Goal: Find specific page/section: Find specific page/section

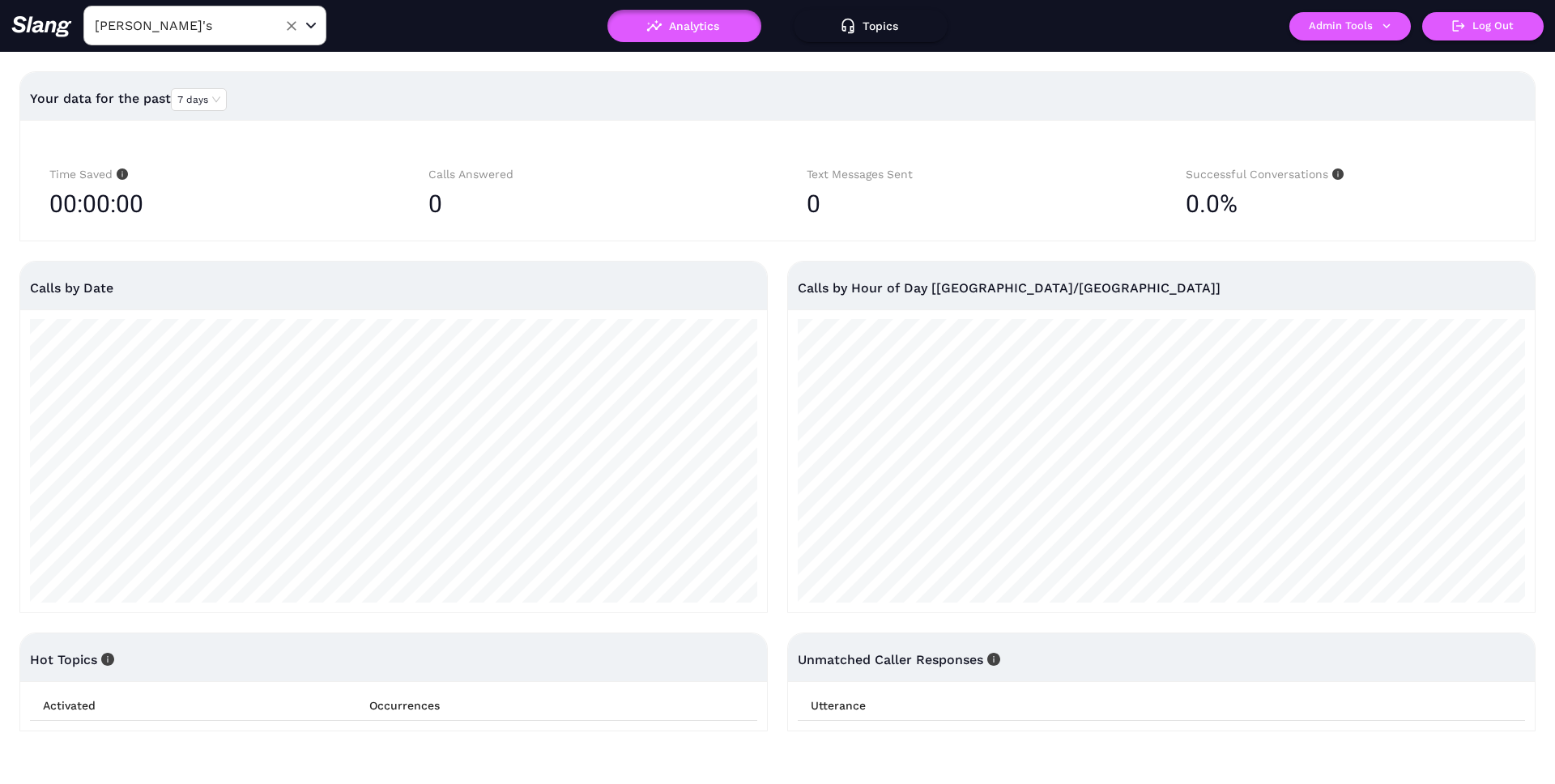
click at [229, 37] on input "[PERSON_NAME]'s" at bounding box center [179, 26] width 178 height 26
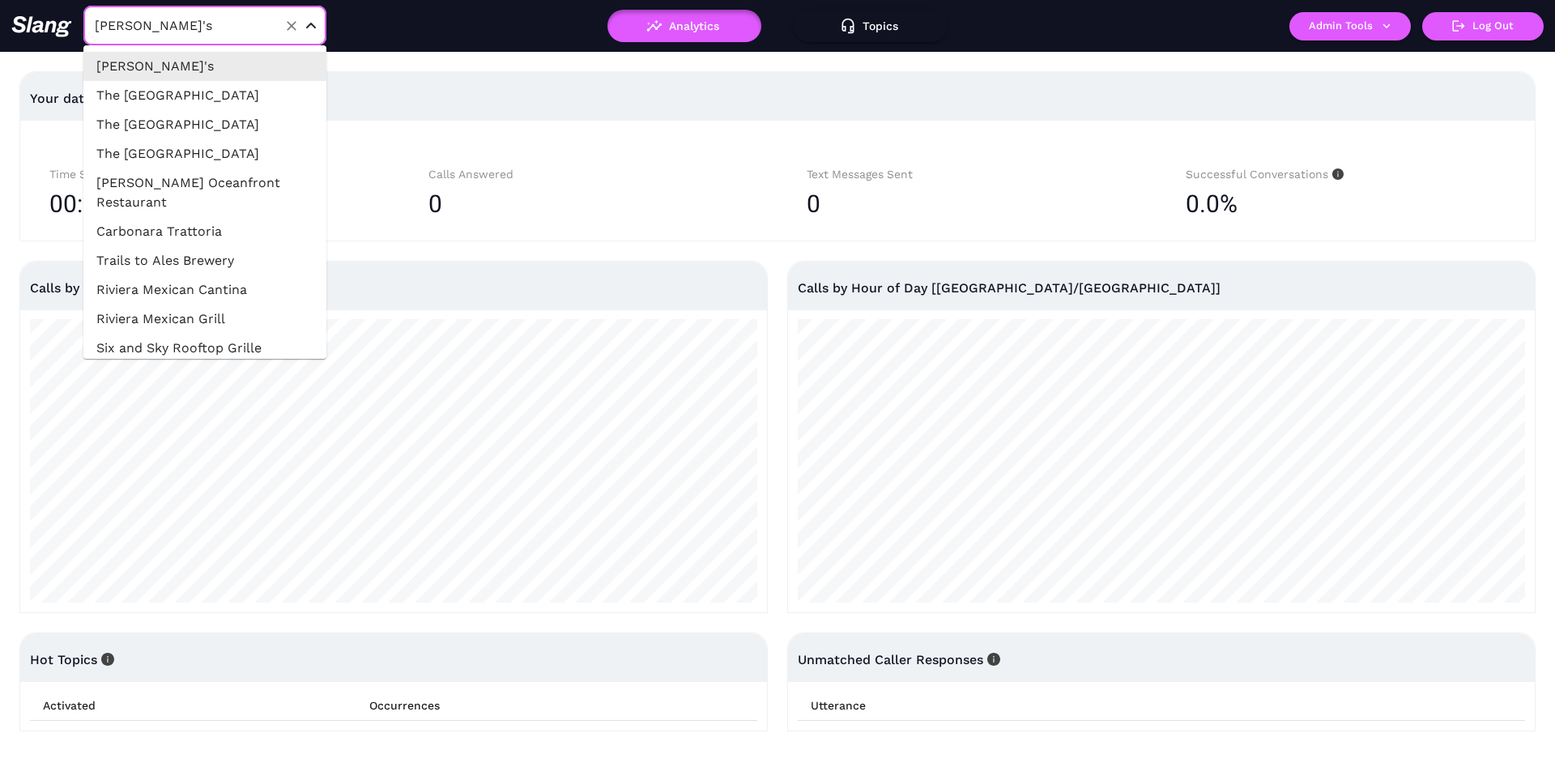
click at [439, 58] on div "Your data for the past 7 days Time Saved 00:00:00 Calls Answered 0 Text Message…" at bounding box center [778, 401] width 1555 height 699
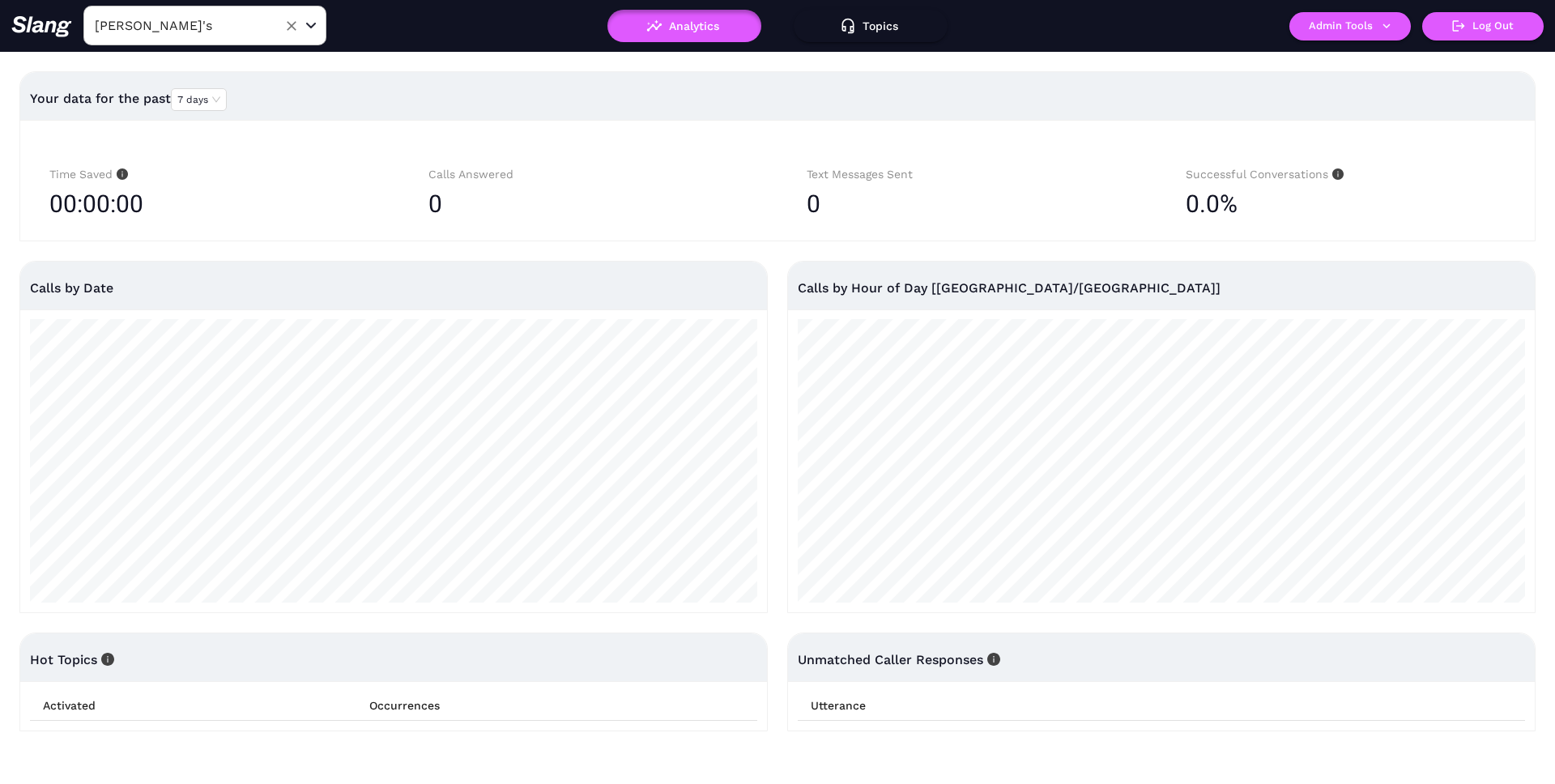
click at [298, 8] on div "[PERSON_NAME]'s ​" at bounding box center [205, 26] width 243 height 40
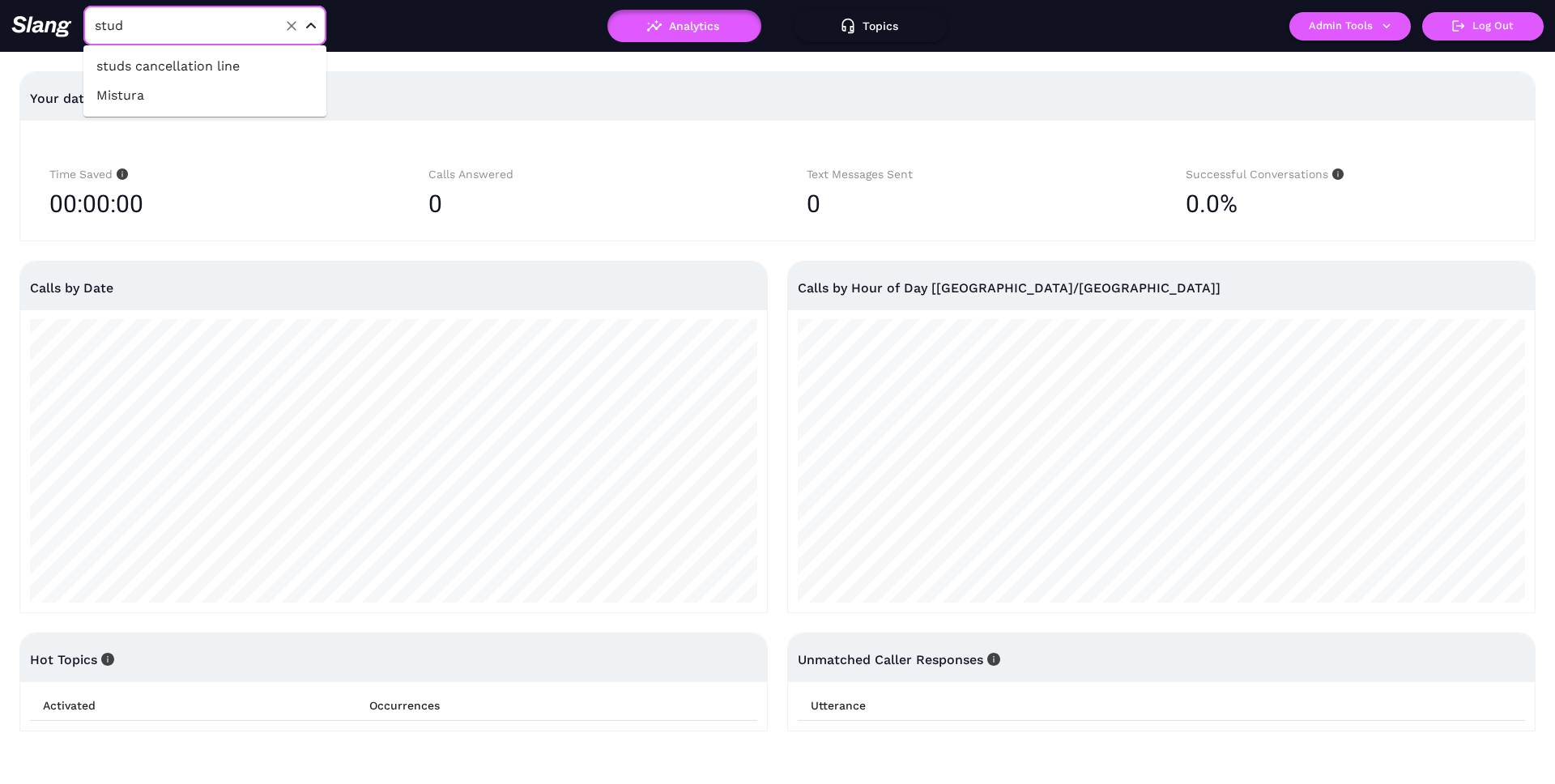
type input "studs"
click at [207, 71] on li "studs cancellation line" at bounding box center [205, 66] width 243 height 29
